Goal: Information Seeking & Learning: Learn about a topic

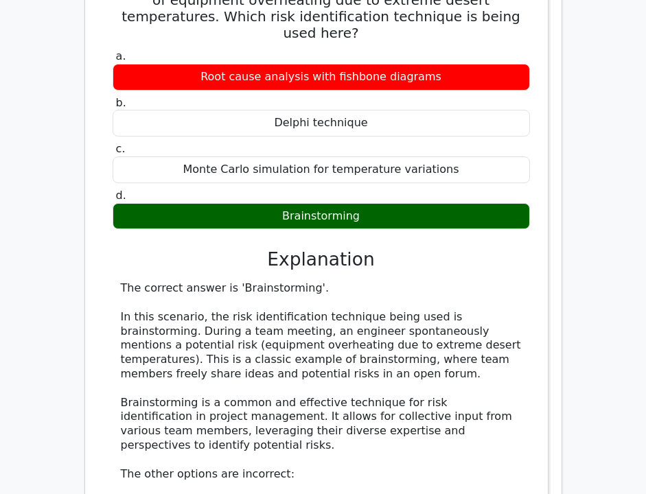
scroll to position [21218, 0]
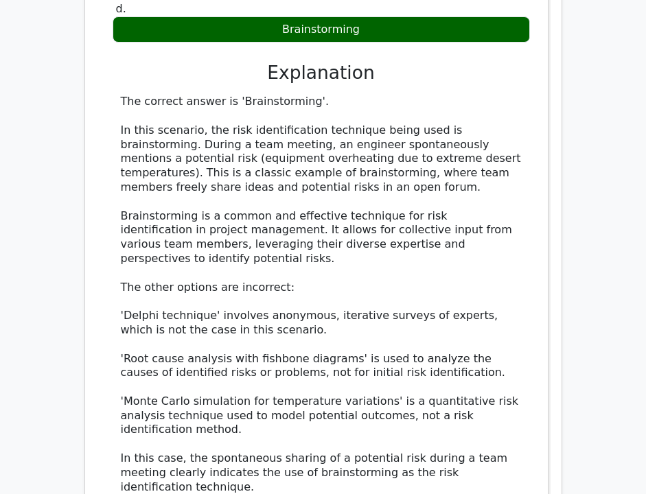
scroll to position [21385, 0]
copy div "On a large-scale infrastructure project, there is a 0.45 chance that an archite…"
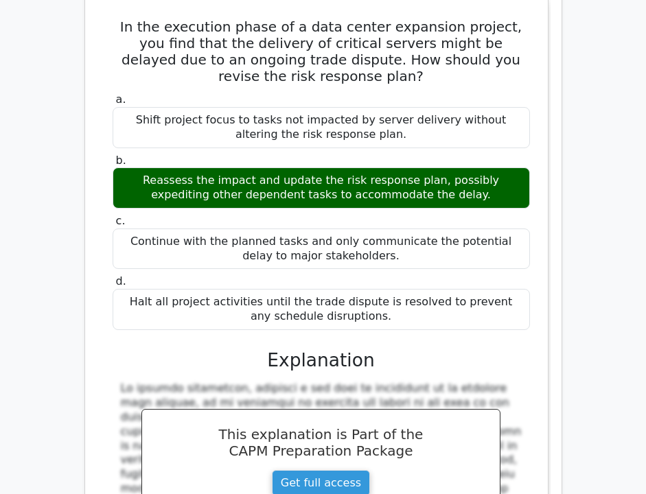
scroll to position [22064, 0]
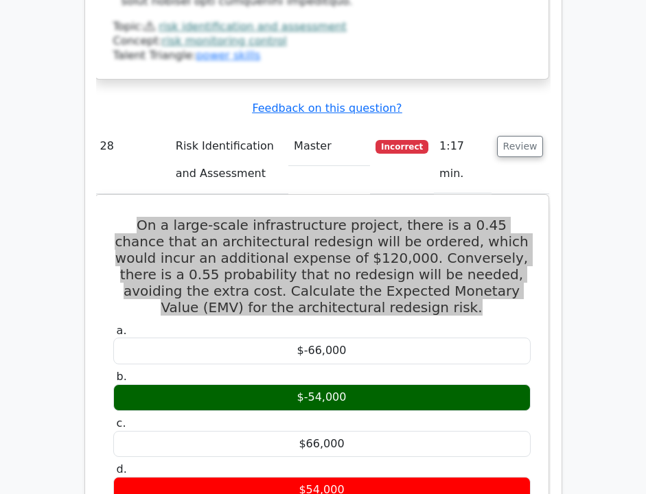
scroll to position [22773, 0]
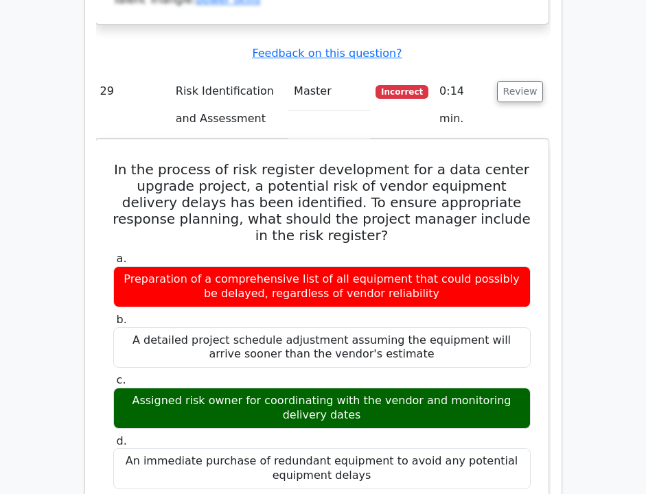
scroll to position [23631, 0]
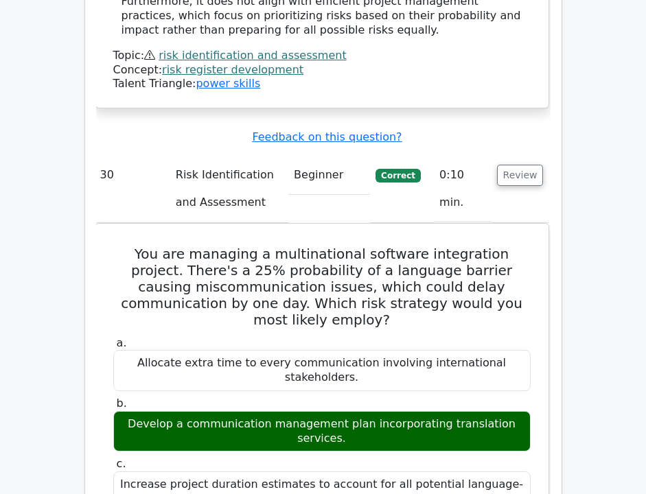
scroll to position [24489, 0]
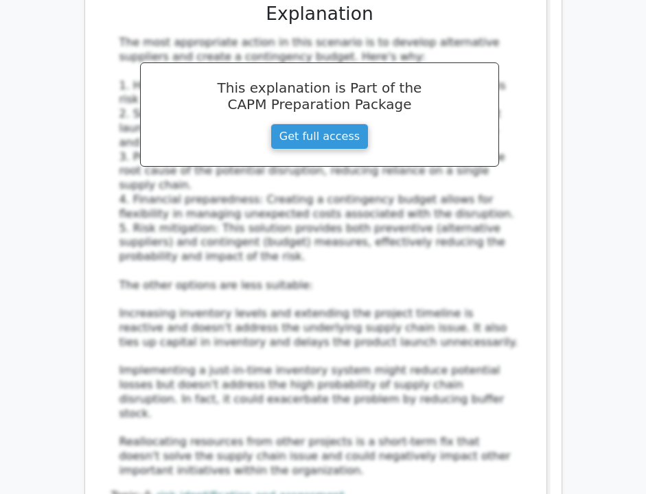
scroll to position [25907, 0]
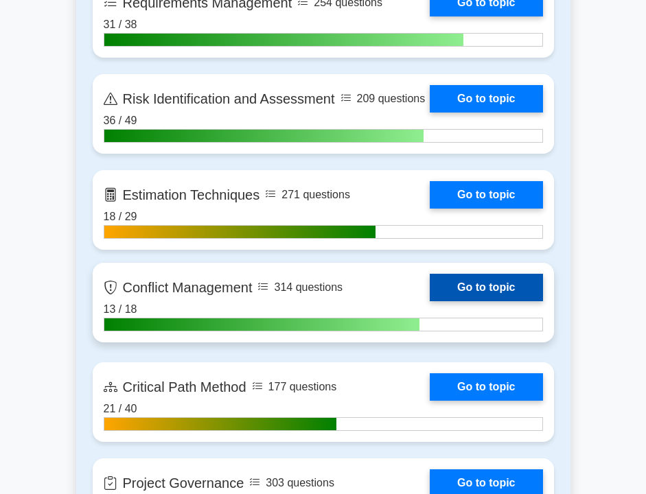
scroll to position [2689, 0]
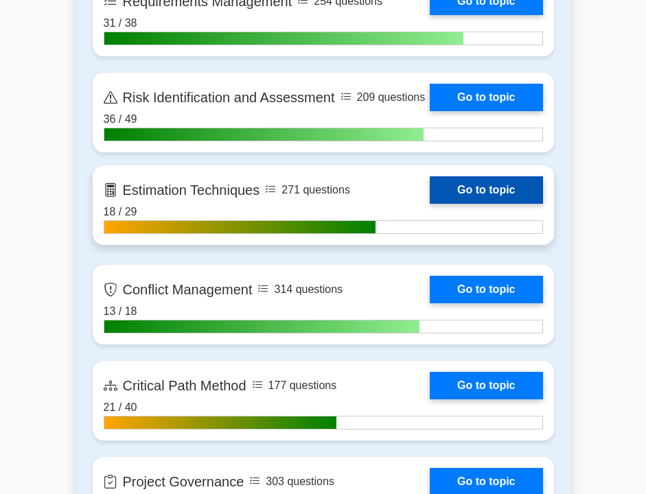
click at [451, 191] on link "Go to topic" at bounding box center [485, 189] width 113 height 27
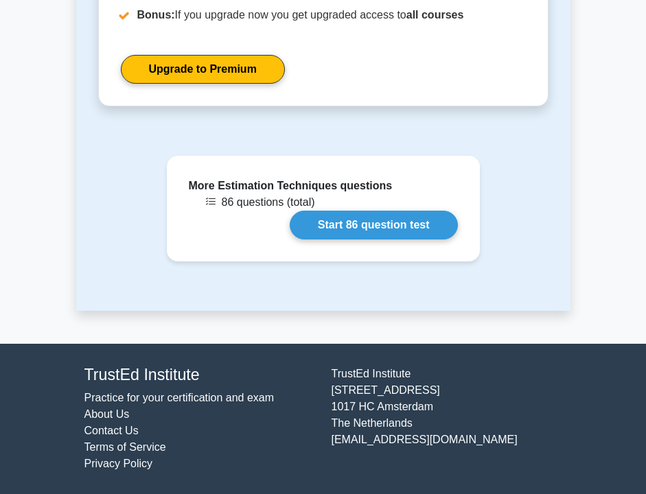
scroll to position [1179, 0]
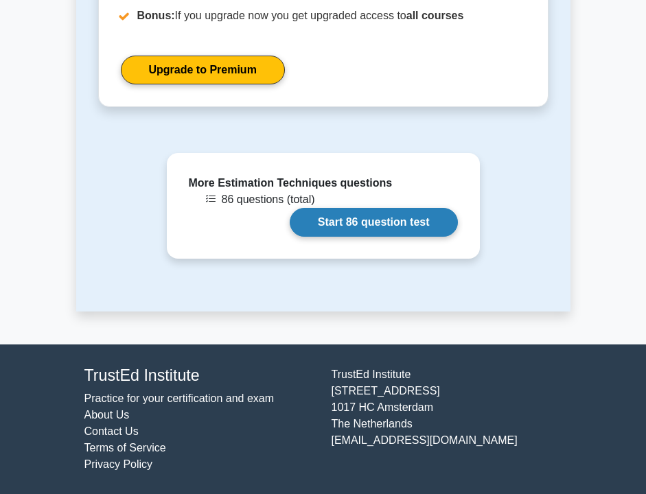
click at [410, 233] on link "Start 86 question test" at bounding box center [373, 222] width 168 height 29
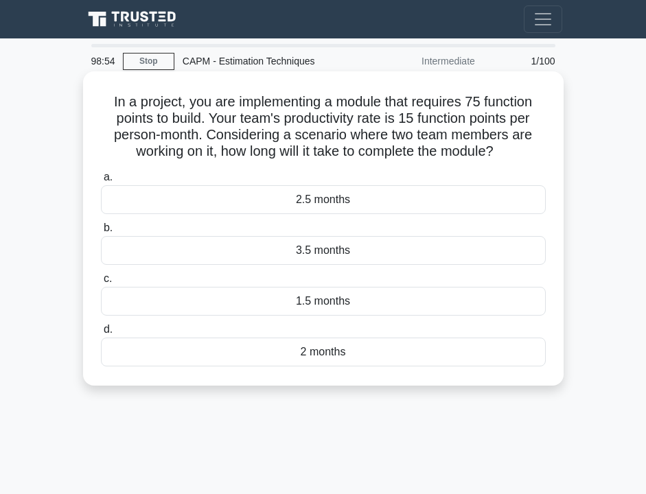
click at [357, 206] on div "2.5 months" at bounding box center [323, 199] width 445 height 29
click at [101, 182] on input "a. 2.5 months" at bounding box center [101, 177] width 0 height 9
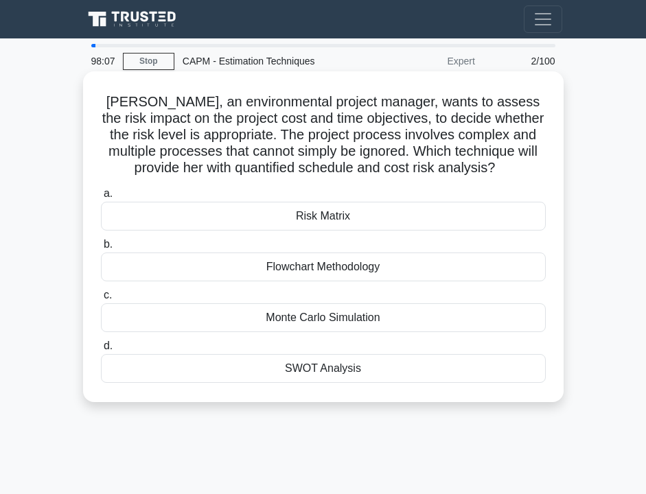
click at [327, 322] on div "Monte Carlo Simulation" at bounding box center [323, 317] width 445 height 29
click at [101, 300] on input "c. Monte Carlo Simulation" at bounding box center [101, 295] width 0 height 9
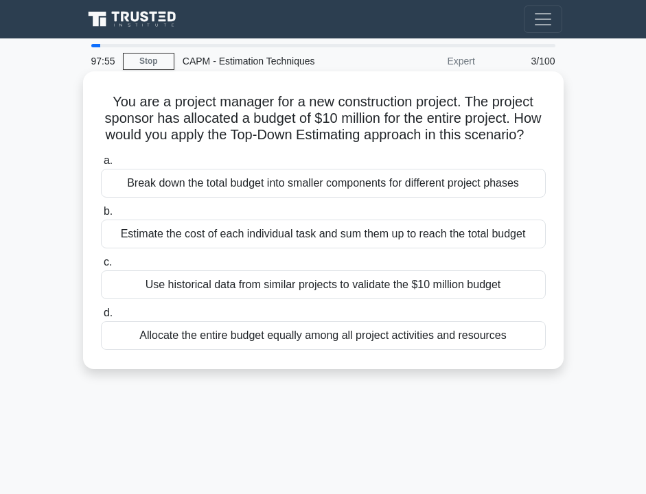
click at [285, 176] on div "Break down the total budget into smaller components for different project phases" at bounding box center [323, 183] width 445 height 29
click at [101, 165] on input "a. Break down the total budget into smaller components for different project ph…" at bounding box center [101, 160] width 0 height 9
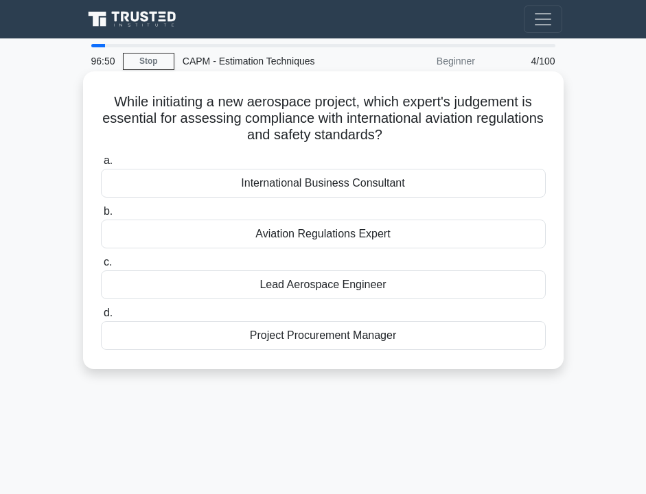
click at [314, 238] on div "Aviation Regulations Expert" at bounding box center [323, 234] width 445 height 29
click at [101, 216] on input "b. Aviation Regulations Expert" at bounding box center [101, 211] width 0 height 9
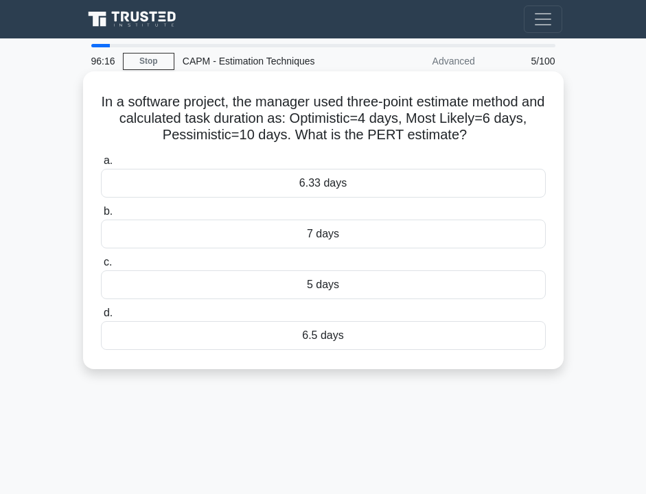
click at [312, 186] on div "6.33 days" at bounding box center [323, 183] width 445 height 29
click at [101, 165] on input "a. 6.33 days" at bounding box center [101, 160] width 0 height 9
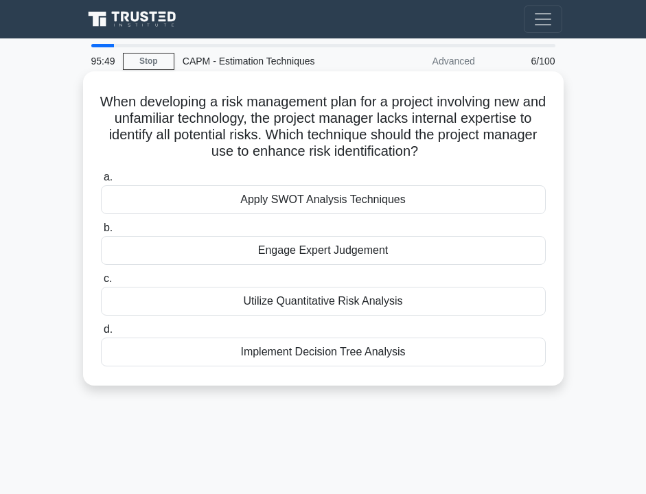
click at [284, 305] on div "Utilize Quantitative Risk Analysis" at bounding box center [323, 301] width 445 height 29
click at [101, 283] on input "c. Utilize Quantitative Risk Analysis" at bounding box center [101, 278] width 0 height 9
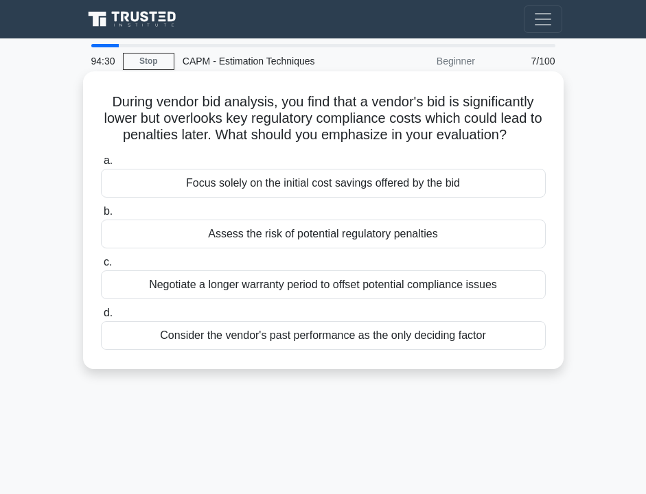
click at [293, 235] on div "Assess the risk of potential regulatory penalties" at bounding box center [323, 234] width 445 height 29
click at [101, 216] on input "b. Assess the risk of potential regulatory penalties" at bounding box center [101, 211] width 0 height 9
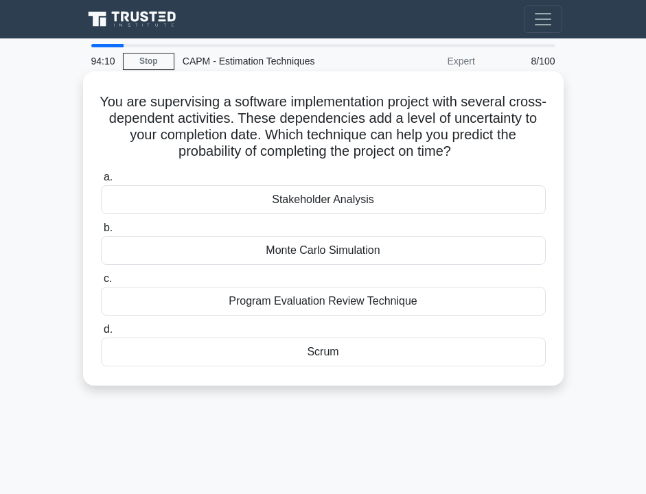
click at [272, 307] on div "Program Evaluation Review Technique" at bounding box center [323, 301] width 445 height 29
click at [101, 283] on input "c. Program Evaluation Review Technique" at bounding box center [101, 278] width 0 height 9
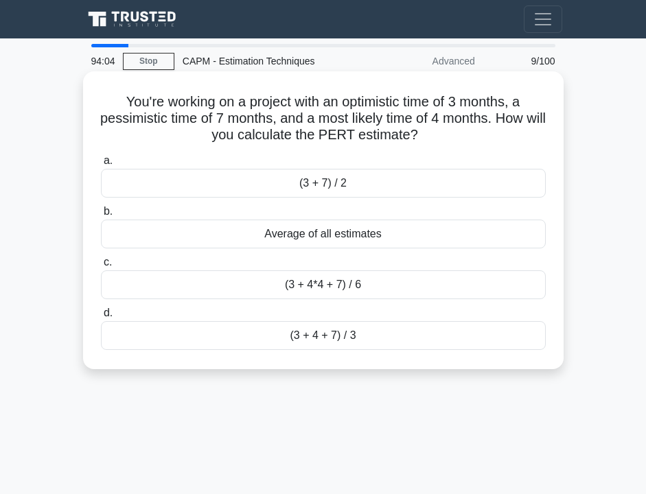
click at [274, 288] on div "(3 + 4*4 + 7) / 6" at bounding box center [323, 284] width 445 height 29
click at [101, 267] on input "c. (3 + 4*4 + 7) / 6" at bounding box center [101, 262] width 0 height 9
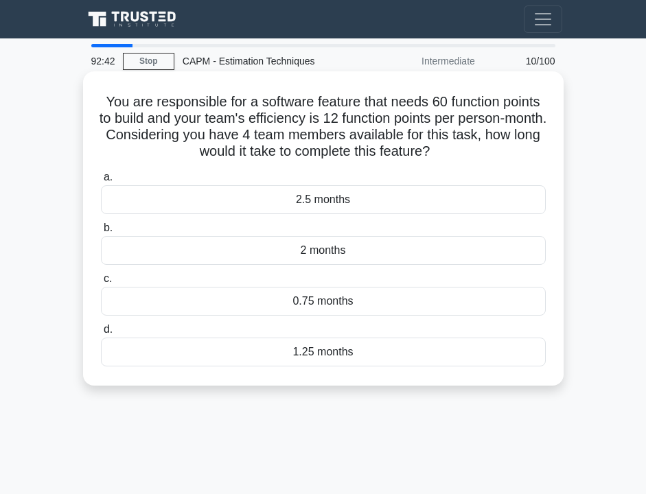
click at [362, 348] on div "1.25 months" at bounding box center [323, 352] width 445 height 29
click at [101, 334] on input "d. 1.25 months" at bounding box center [101, 329] width 0 height 9
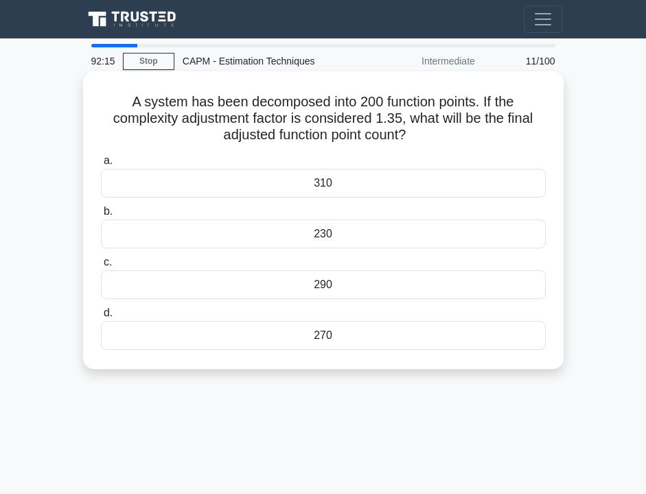
click at [333, 122] on h5 "A system has been decomposed into 200 function points. If the complexity adjust…" at bounding box center [322, 118] width 447 height 51
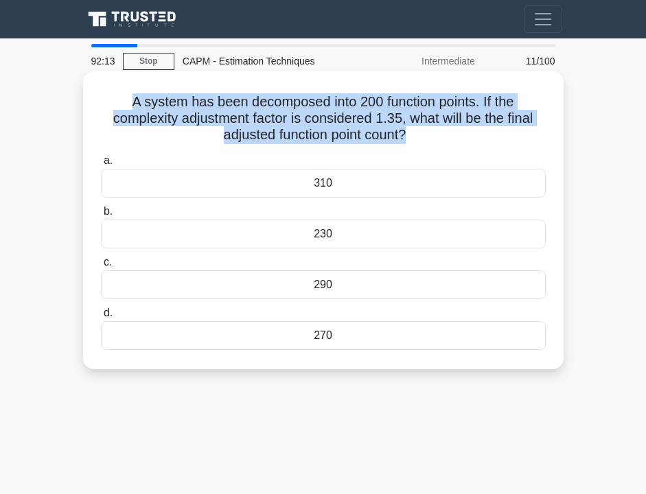
copy div "A system has been decomposed into 200 function points. If the complexity adjust…"
click at [322, 334] on div "270" at bounding box center [323, 335] width 445 height 29
click at [101, 318] on input "d. 270" at bounding box center [101, 313] width 0 height 9
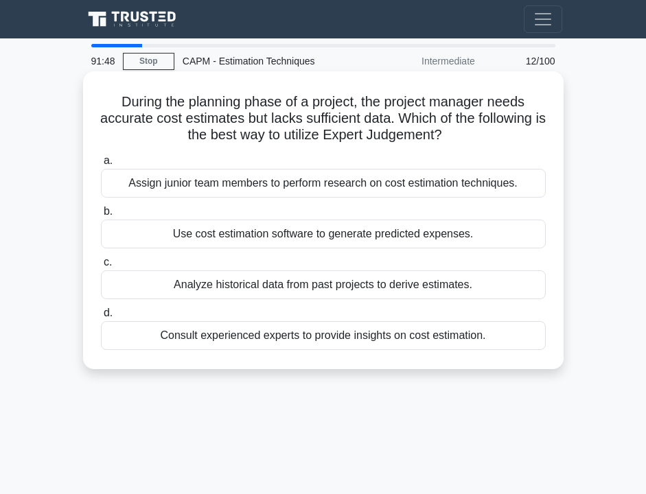
click at [317, 336] on div "Consult experienced experts to provide insights on cost estimation." at bounding box center [323, 335] width 445 height 29
click at [101, 318] on input "d. Consult experienced experts to provide insights on cost estimation." at bounding box center [101, 313] width 0 height 9
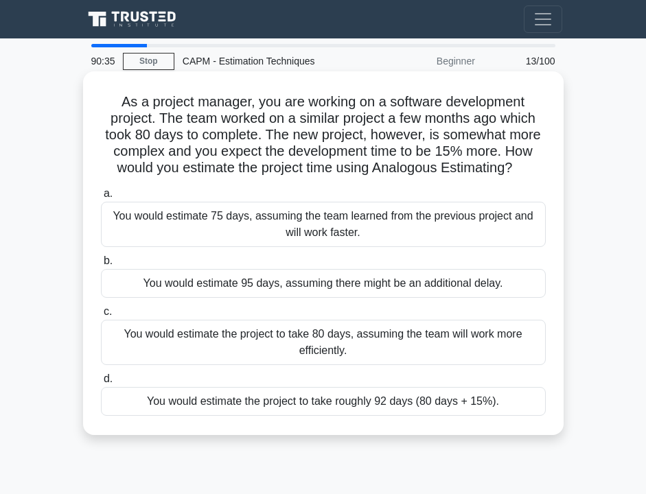
click at [269, 412] on div "You would estimate the project to take roughly 92 days (80 days + 15%)." at bounding box center [323, 401] width 445 height 29
click at [101, 383] on input "d. You would estimate the project to take roughly 92 days (80 days + 15%)." at bounding box center [101, 379] width 0 height 9
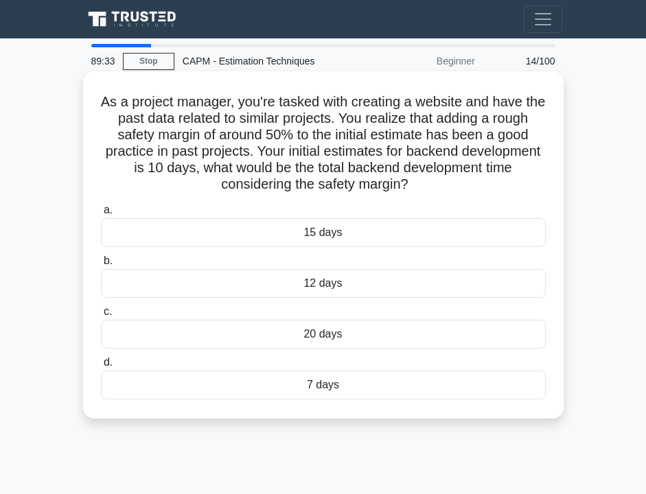
click at [283, 233] on div "15 days" at bounding box center [323, 232] width 445 height 29
click at [101, 215] on input "a. 15 days" at bounding box center [101, 210] width 0 height 9
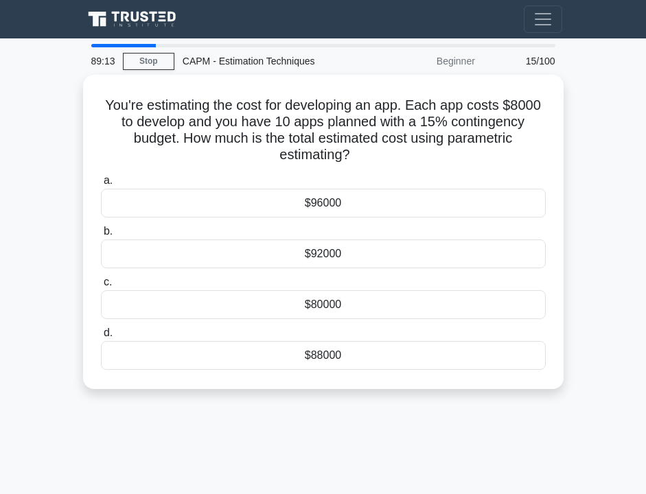
click at [401, 0] on nav "Go Premium Zz Profile" at bounding box center [323, 19] width 646 height 38
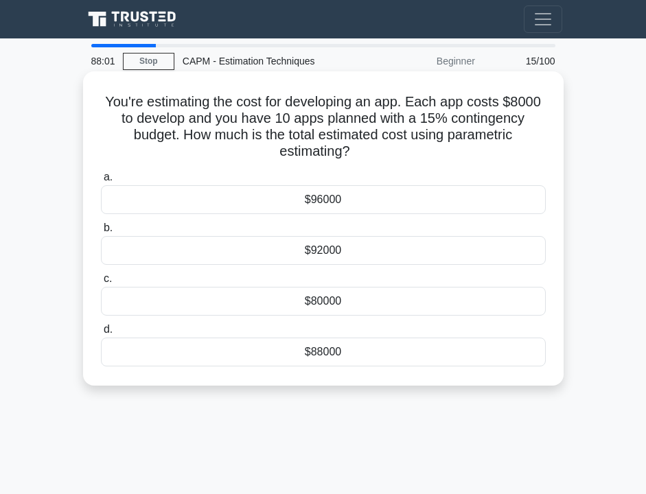
click at [360, 252] on div "$92000" at bounding box center [323, 250] width 445 height 29
click at [101, 233] on input "b. $92000" at bounding box center [101, 228] width 0 height 9
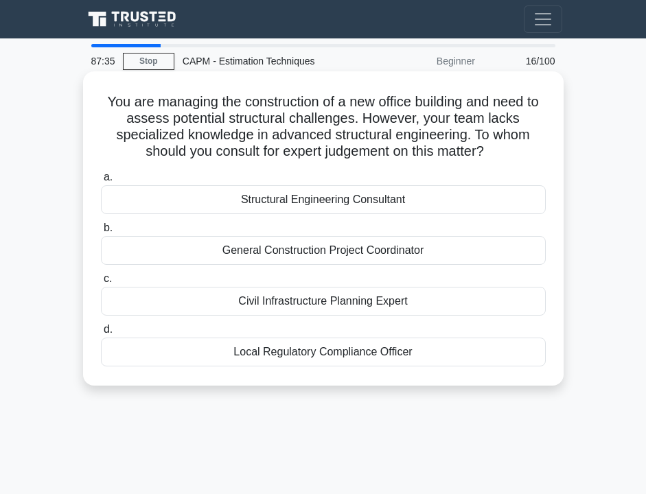
click at [296, 205] on div "Structural Engineering Consultant" at bounding box center [323, 199] width 445 height 29
click at [101, 182] on input "a. Structural Engineering Consultant" at bounding box center [101, 177] width 0 height 9
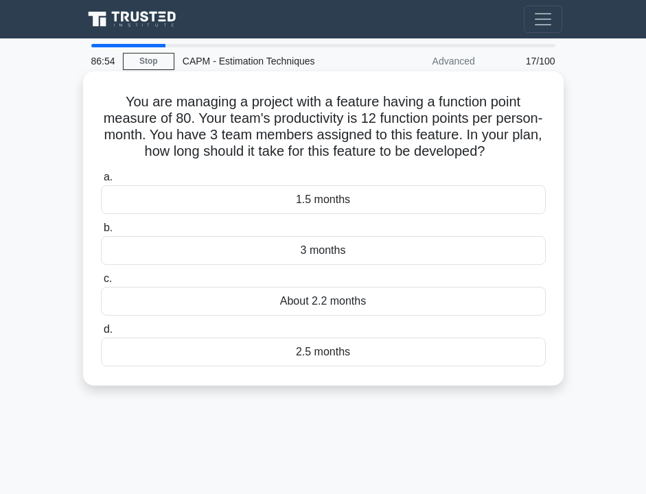
click at [327, 313] on div "About 2.2 months" at bounding box center [323, 301] width 445 height 29
click at [101, 283] on input "c. About 2.2 months" at bounding box center [101, 278] width 0 height 9
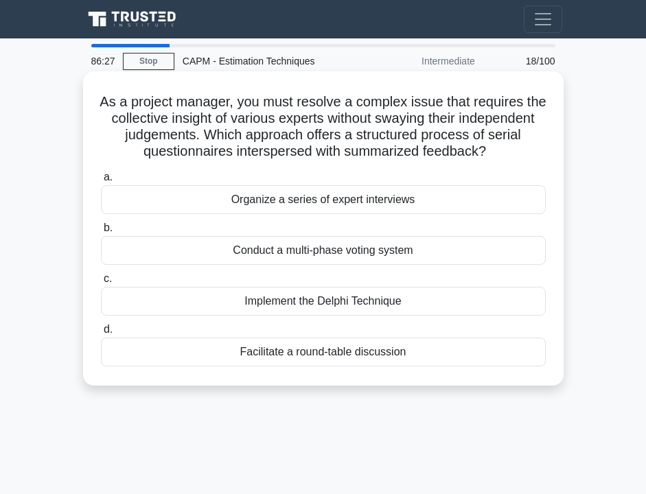
click at [268, 311] on div "Implement the Delphi Technique" at bounding box center [323, 301] width 445 height 29
click at [101, 283] on input "c. Implement the Delphi Technique" at bounding box center [101, 278] width 0 height 9
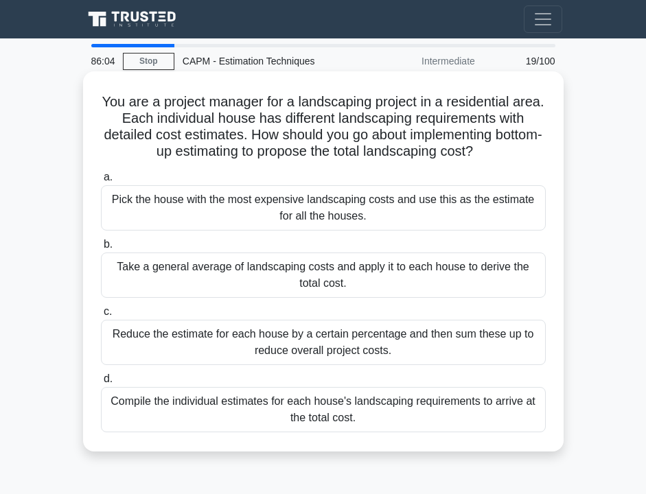
click at [245, 287] on div "Take a general average of landscaping costs and apply it to each house to deriv…" at bounding box center [323, 274] width 445 height 45
click at [101, 249] on input "b. Take a general average of landscaping costs and apply it to each house to de…" at bounding box center [101, 244] width 0 height 9
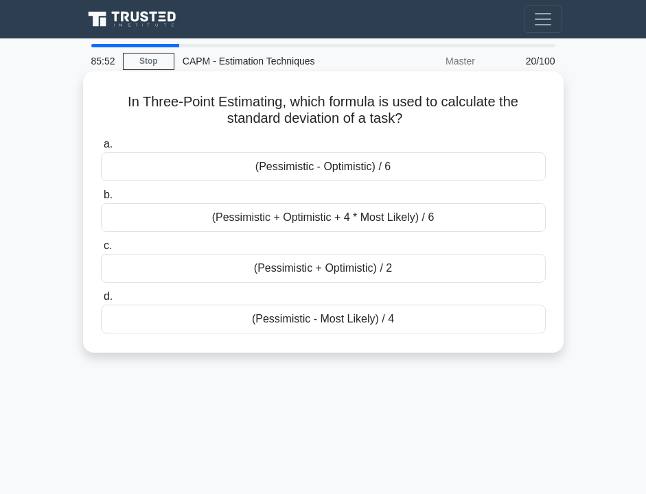
click at [297, 170] on div "(Pessimistic - Optimistic) / 6" at bounding box center [323, 166] width 445 height 29
click at [101, 149] on input "a. (Pessimistic - Optimistic) / 6" at bounding box center [101, 144] width 0 height 9
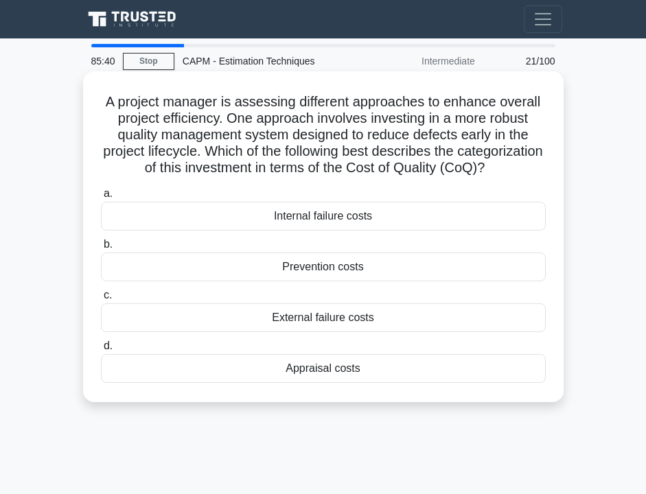
click at [276, 364] on div "Appraisal costs" at bounding box center [323, 368] width 445 height 29
click at [101, 351] on input "d. Appraisal costs" at bounding box center [101, 346] width 0 height 9
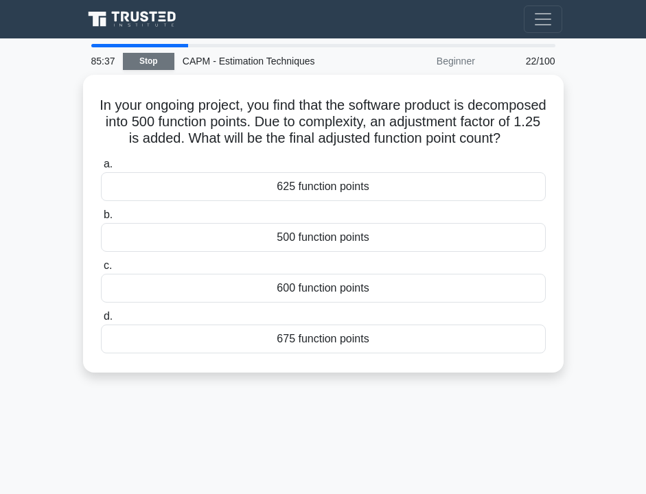
click at [162, 62] on link "Stop" at bounding box center [148, 61] width 51 height 17
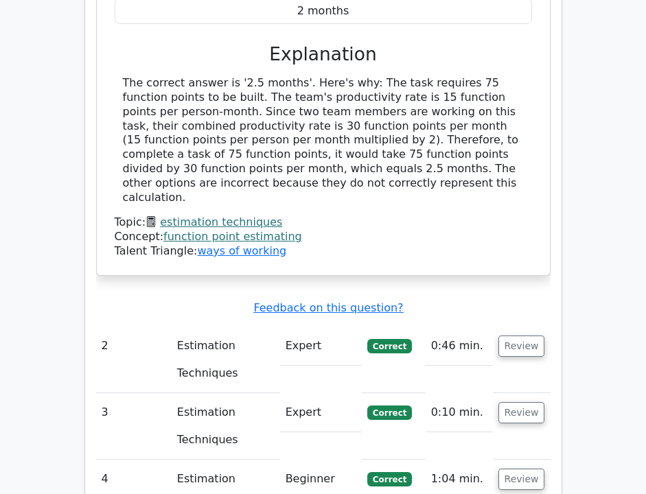
scroll to position [1468, 0]
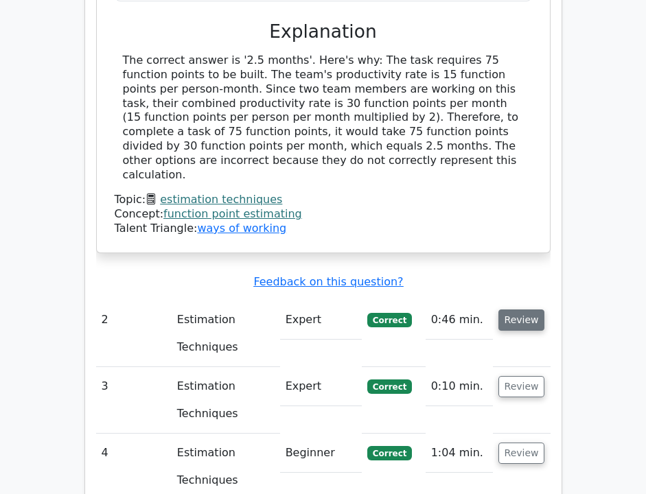
click at [515, 309] on button "Review" at bounding box center [521, 319] width 47 height 21
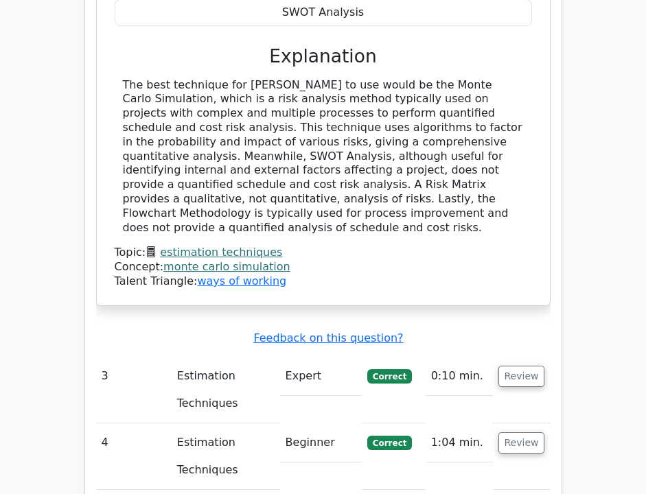
scroll to position [2170, 0]
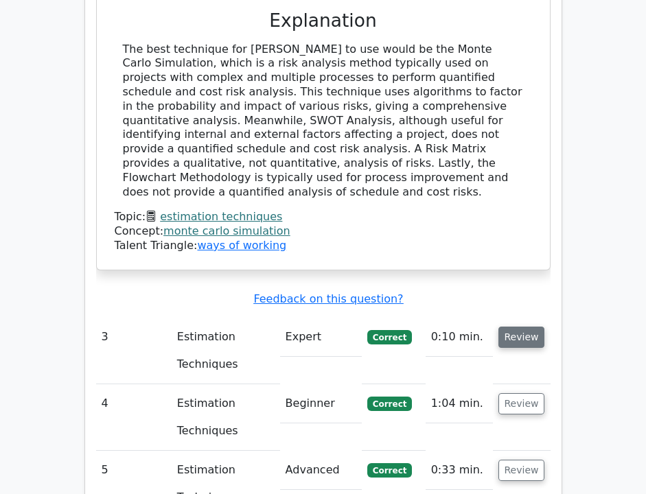
click at [518, 327] on button "Review" at bounding box center [521, 337] width 47 height 21
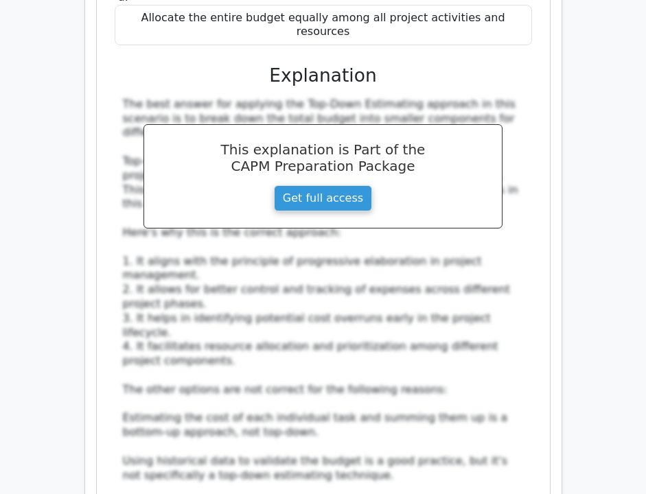
scroll to position [2841, 0]
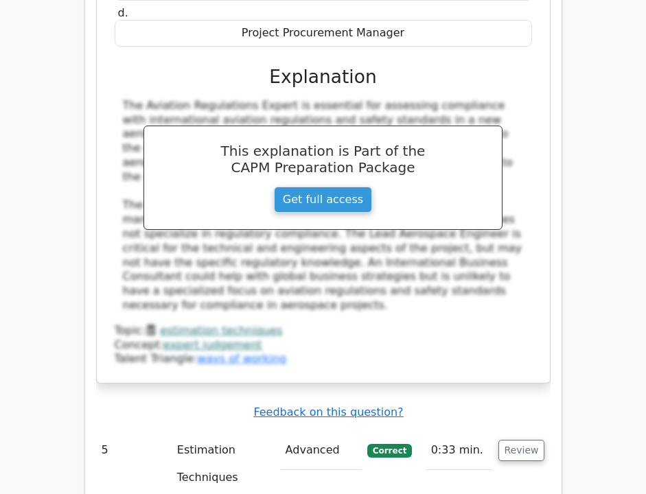
scroll to position [3774, 0]
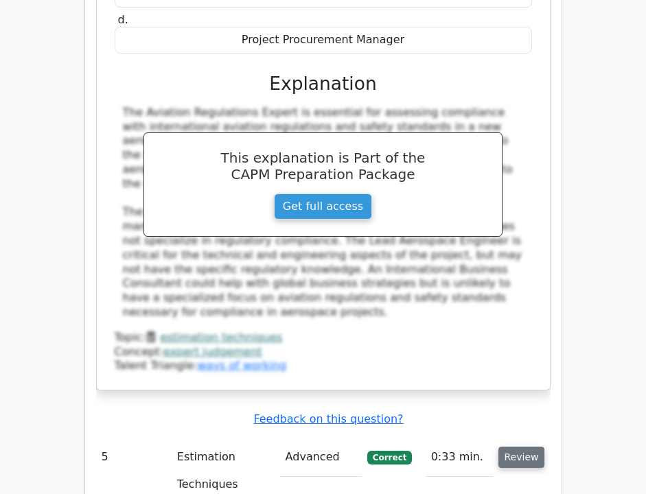
click at [514, 447] on button "Review" at bounding box center [521, 457] width 47 height 21
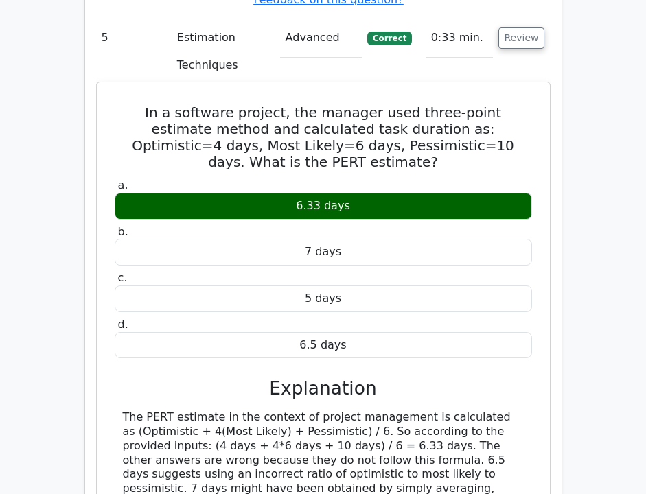
scroll to position [4207, 0]
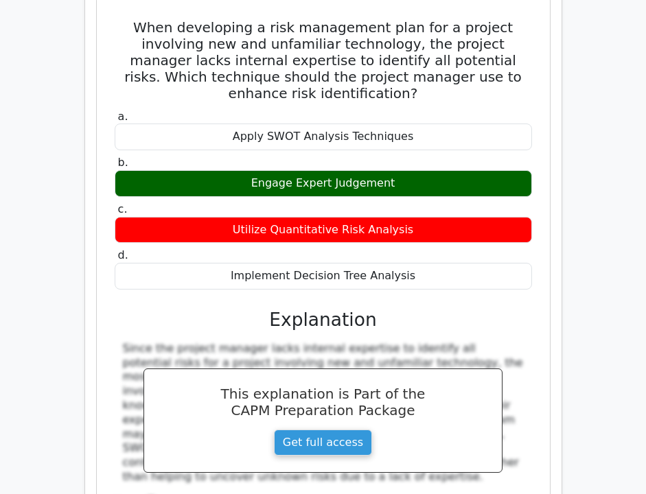
scroll to position [4949, 0]
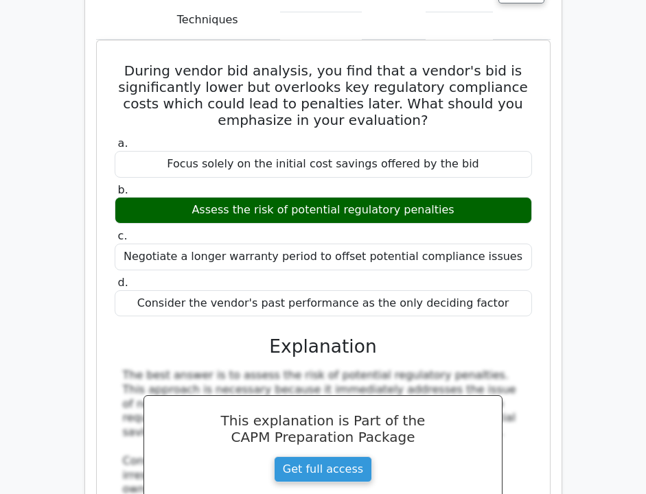
scroll to position [5572, 0]
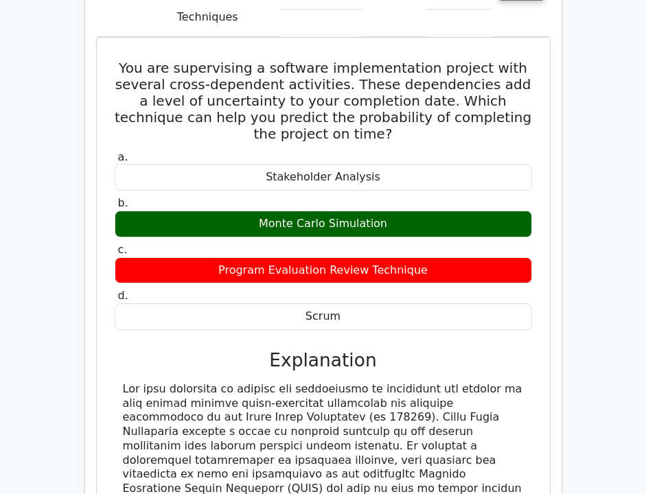
scroll to position [6336, 0]
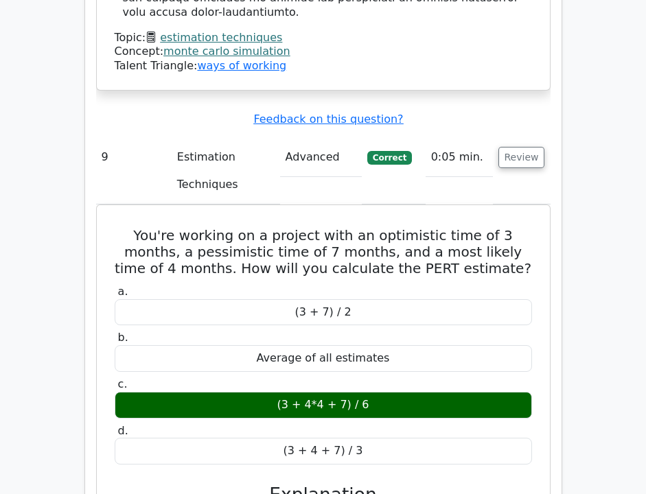
scroll to position [6973, 0]
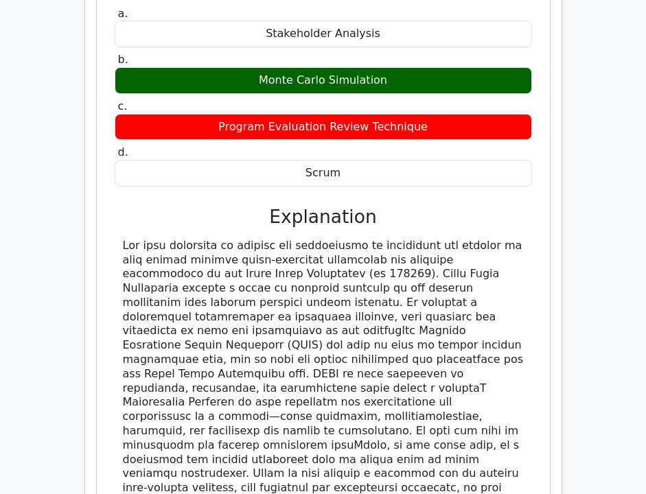
scroll to position [6446, 0]
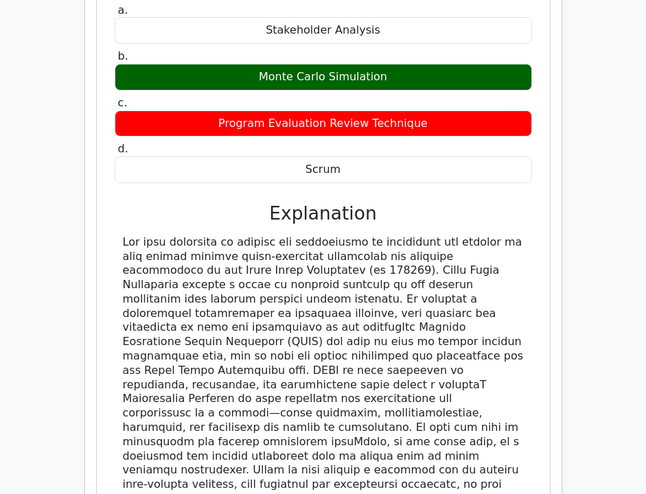
scroll to position [6448, 0]
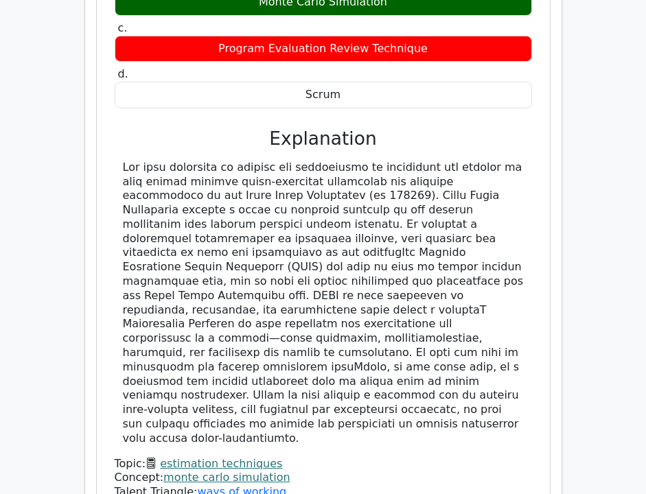
scroll to position [6535, 0]
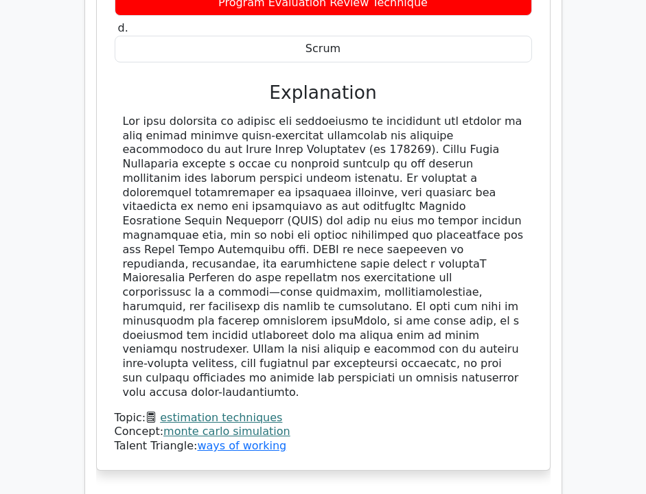
scroll to position [6579, 0]
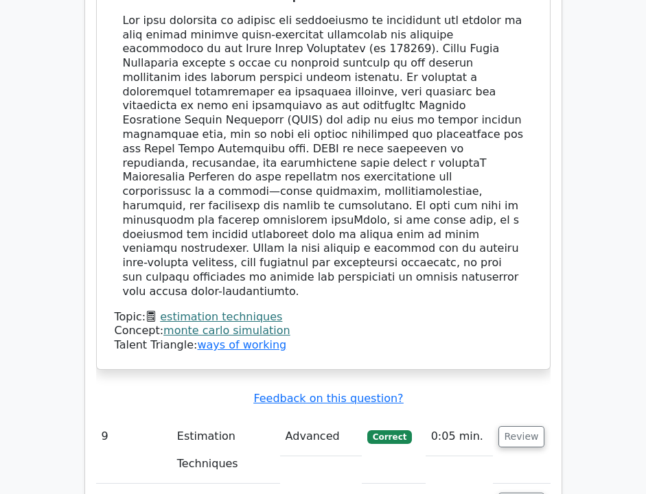
scroll to position [6678, 0]
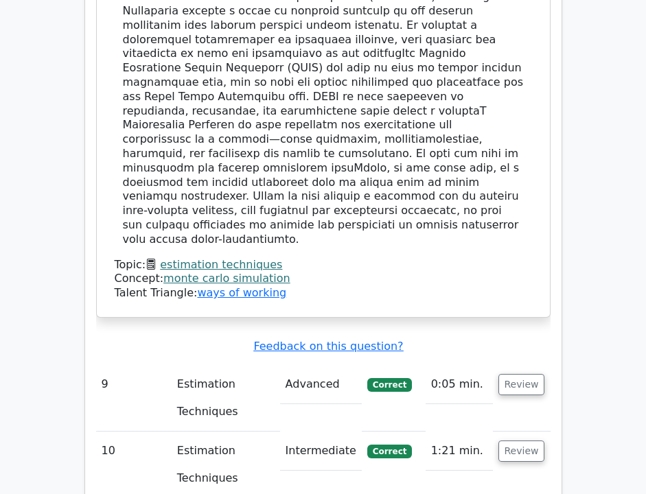
scroll to position [6732, 0]
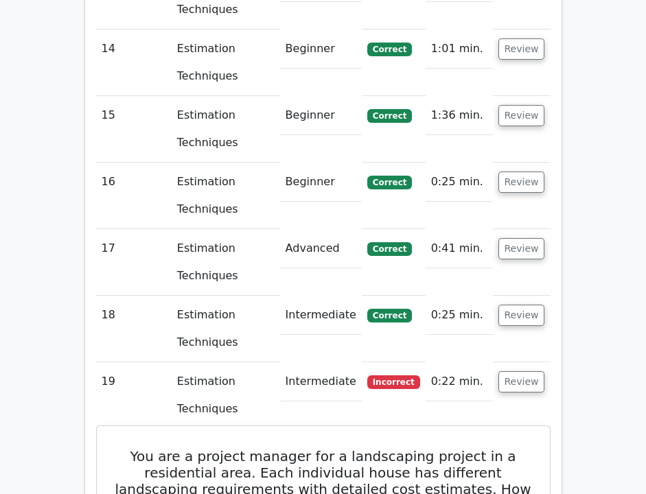
scroll to position [7415, 0]
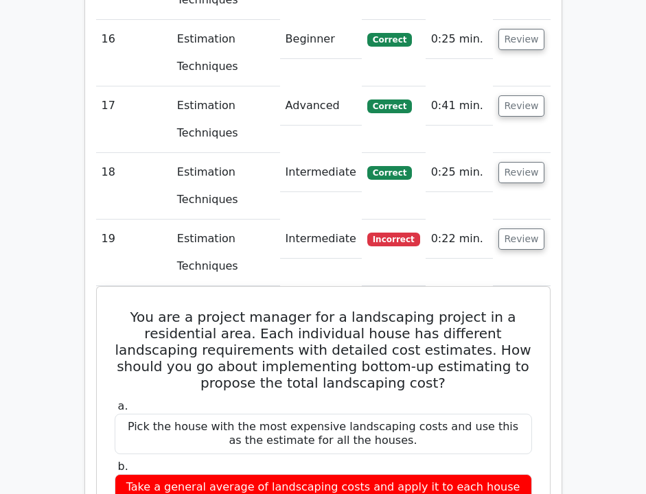
scroll to position [7543, 0]
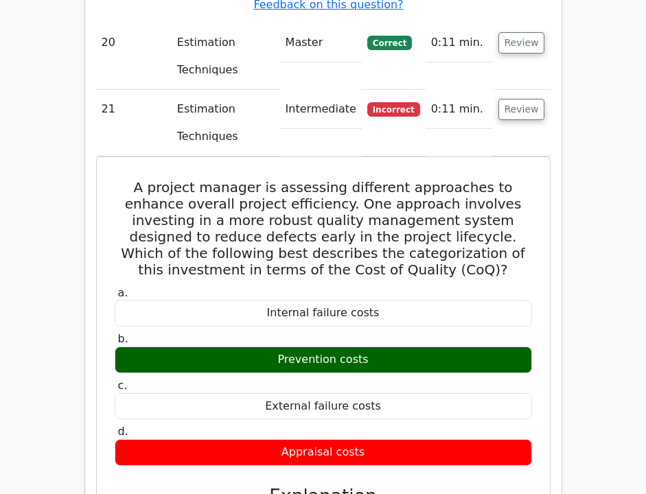
scroll to position [8514, 0]
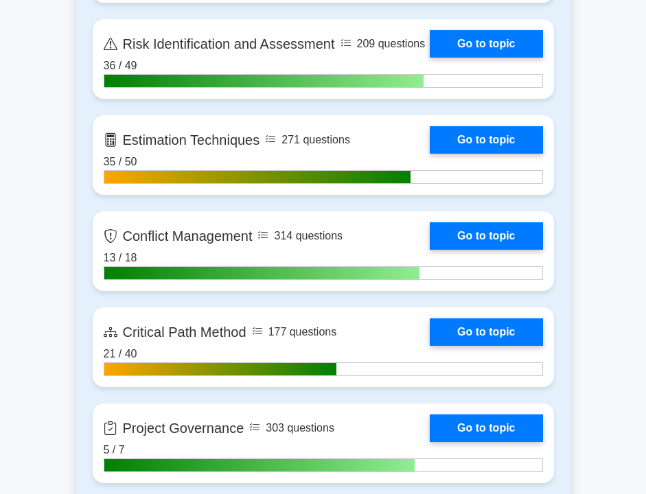
scroll to position [2742, 0]
